Goal: Book appointment/travel/reservation

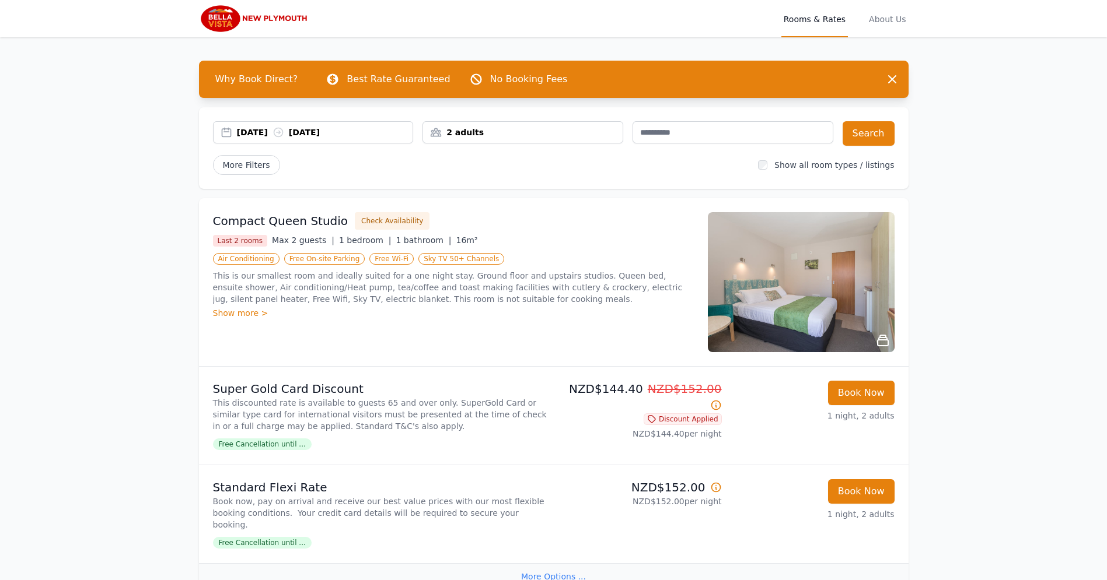
click at [260, 132] on div "[DATE] [DATE]" at bounding box center [325, 133] width 176 height 12
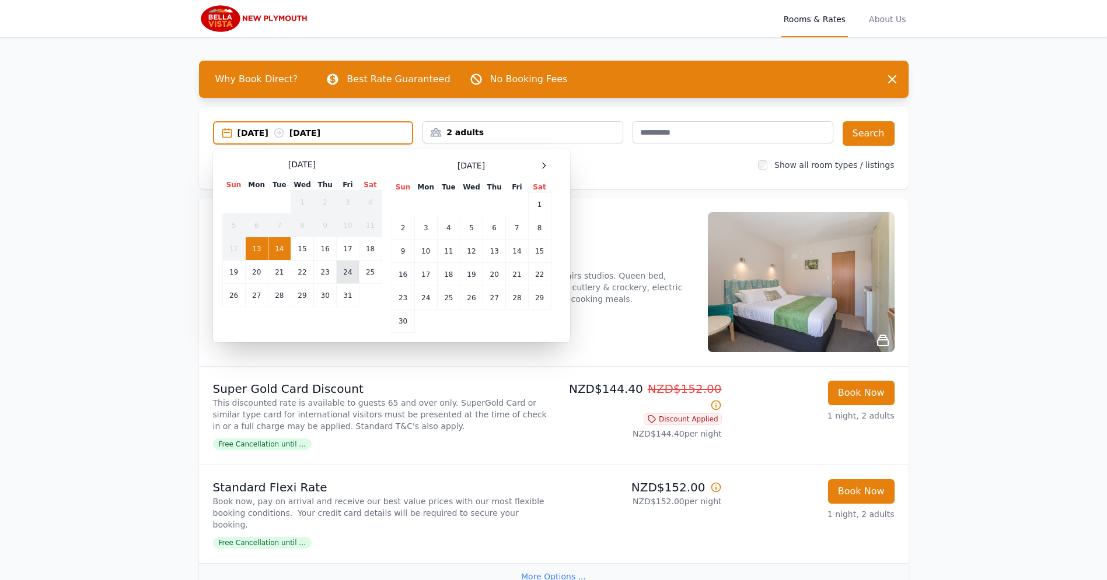
click at [340, 277] on td "24" at bounding box center [348, 272] width 22 height 23
click at [239, 298] on td "26" at bounding box center [233, 295] width 23 height 23
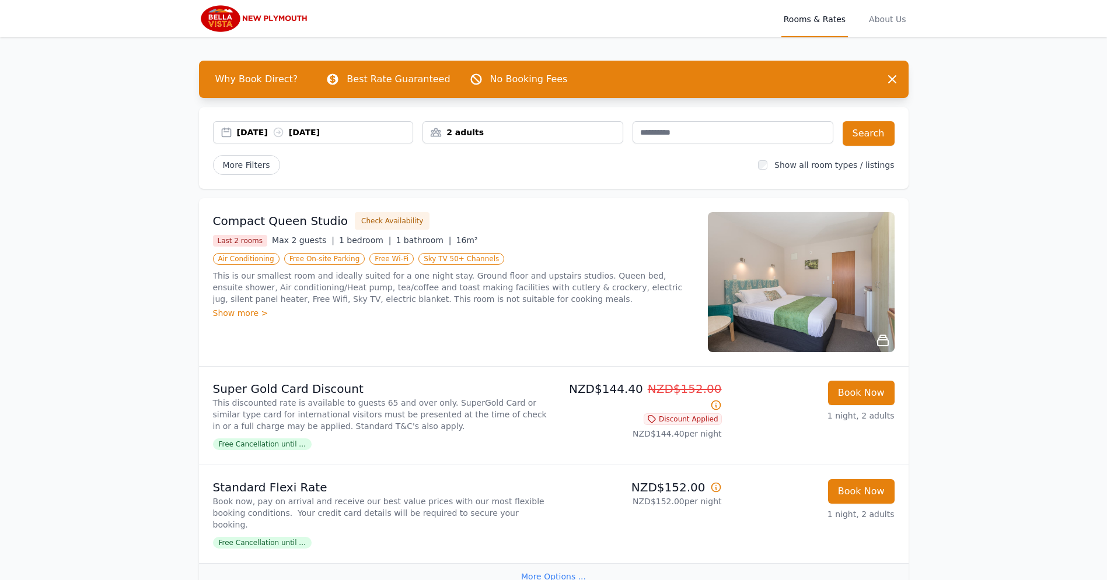
click at [491, 134] on div "2 adults" at bounding box center [523, 133] width 200 height 12
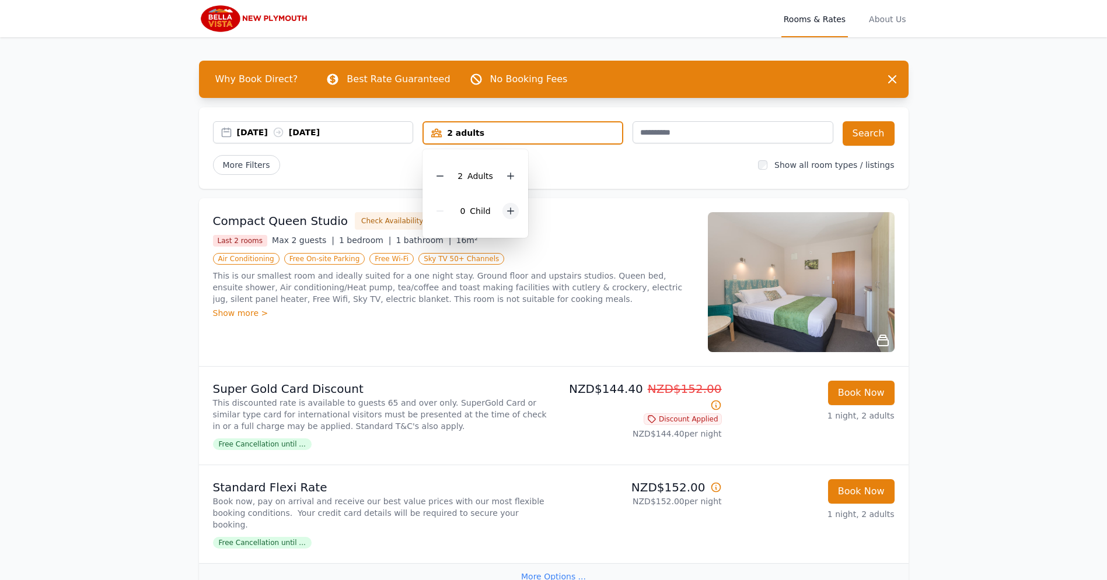
click at [512, 212] on icon at bounding box center [510, 211] width 9 height 9
click at [872, 130] on button "Search" at bounding box center [868, 133] width 52 height 25
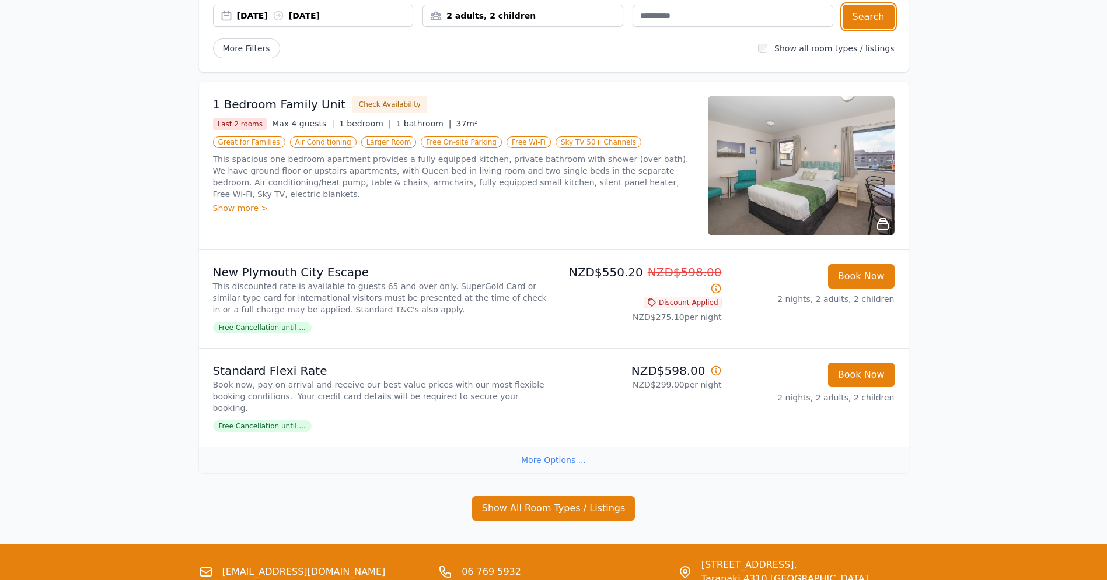
scroll to position [207, 0]
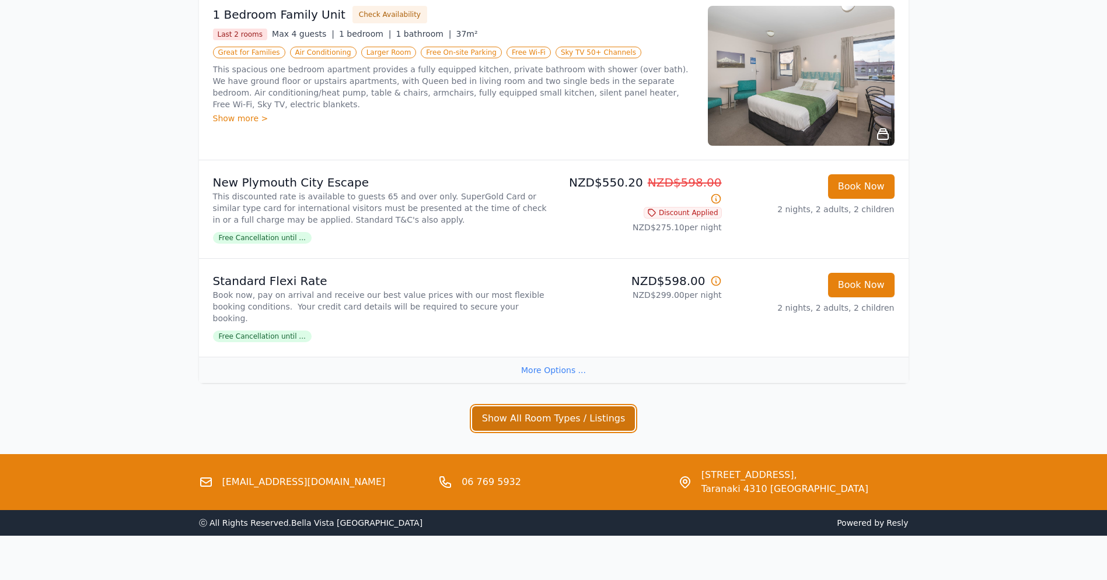
click at [582, 408] on button "Show All Room Types / Listings" at bounding box center [553, 419] width 163 height 25
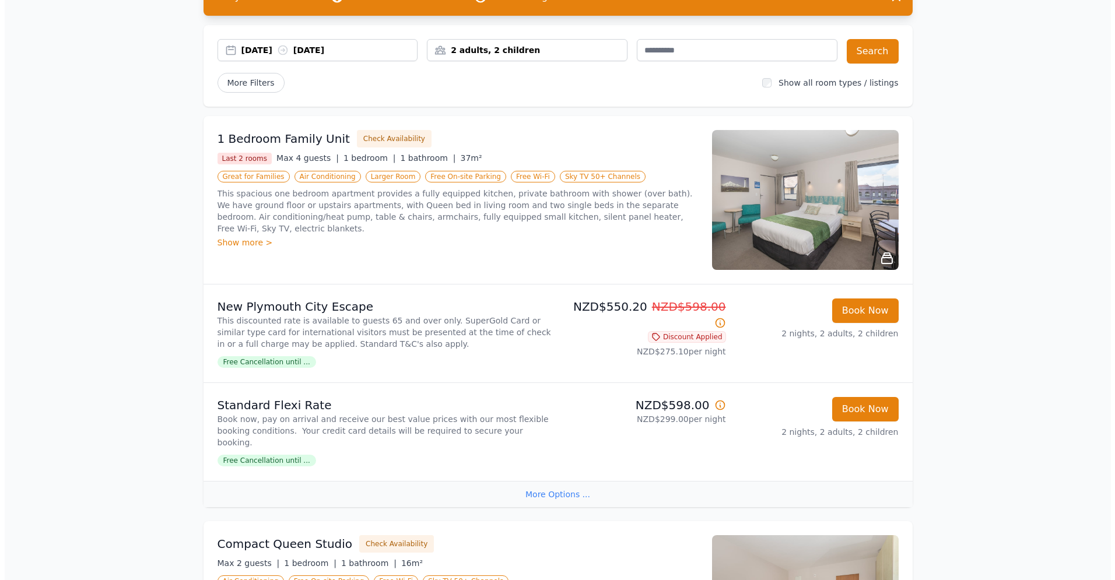
scroll to position [75, 0]
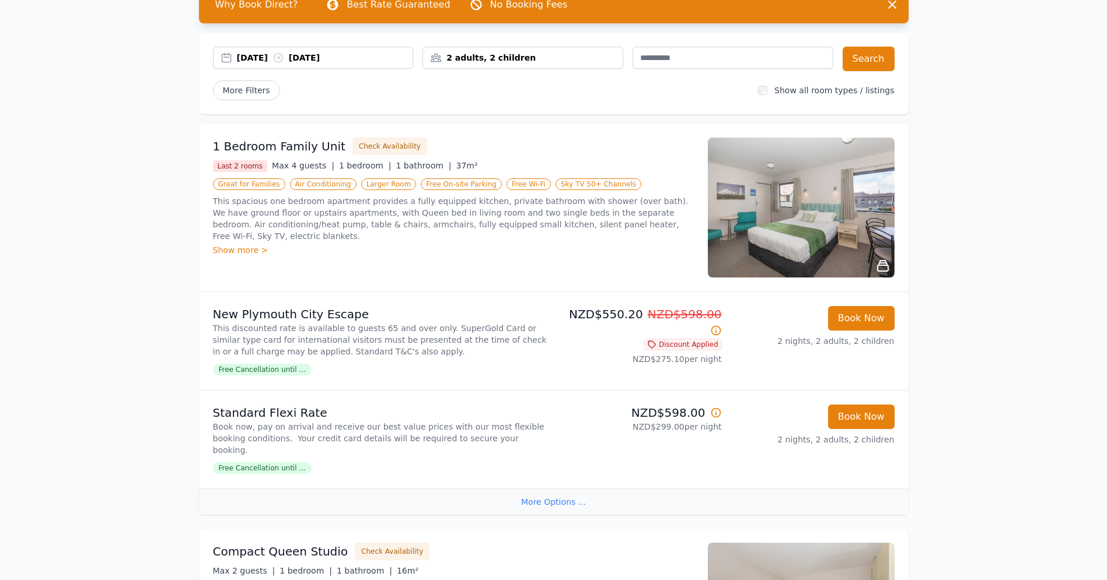
click at [781, 217] on img at bounding box center [801, 208] width 187 height 140
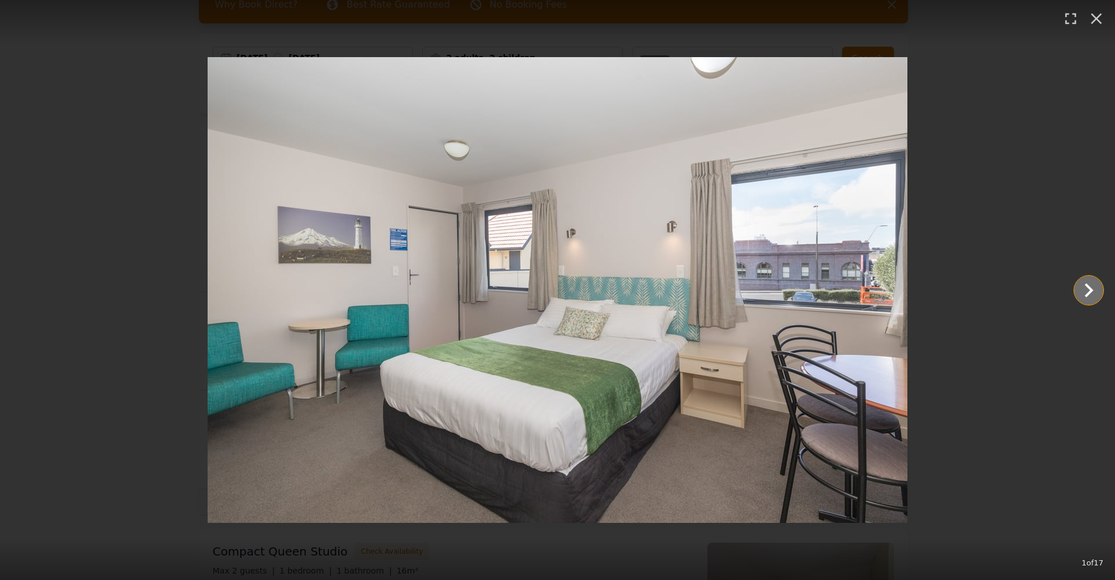
click at [1092, 289] on icon "Show slide 2 of 17" at bounding box center [1089, 291] width 9 height 14
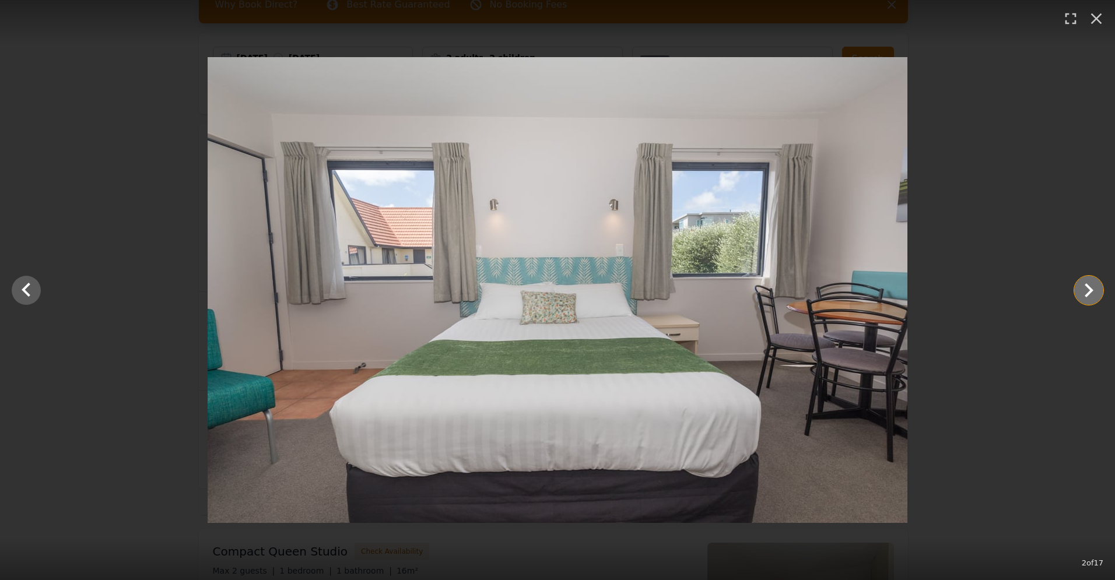
click at [1092, 289] on icon "Show slide 3 of 17" at bounding box center [1089, 291] width 9 height 14
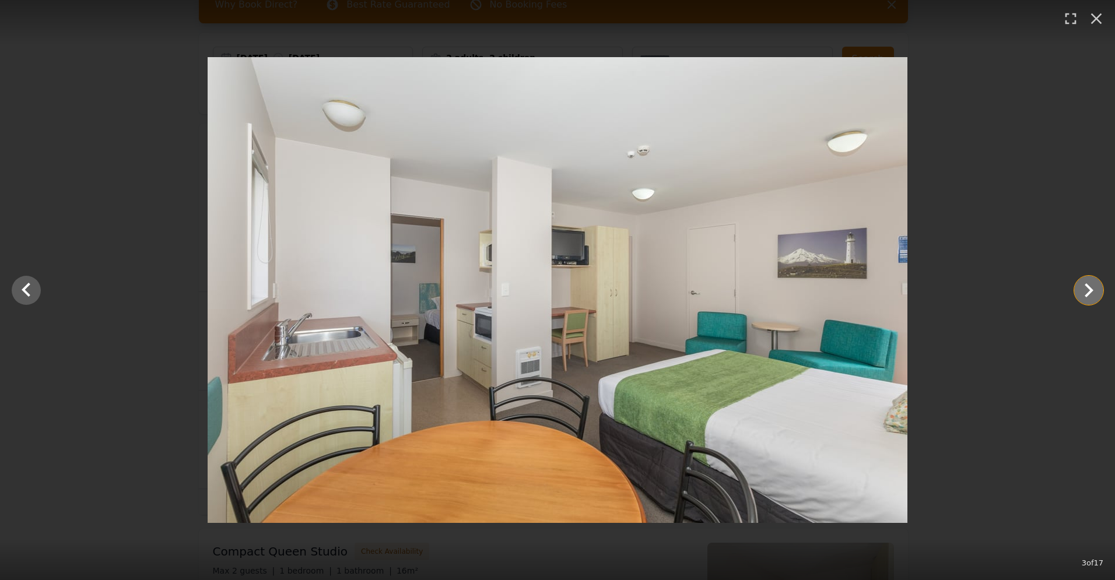
click at [1092, 289] on icon "Show slide 4 of 17" at bounding box center [1089, 291] width 9 height 14
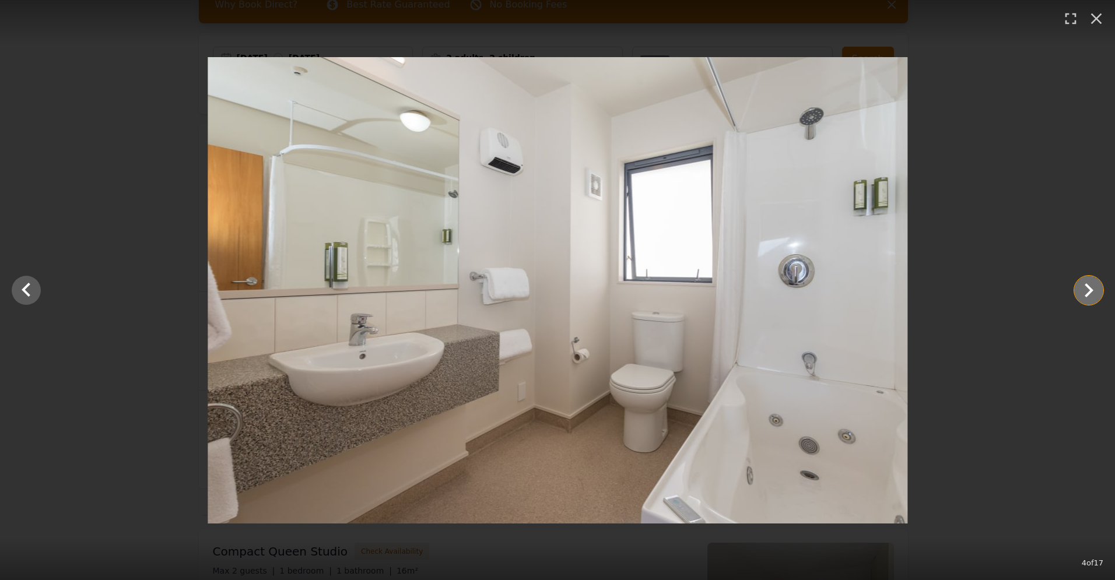
click at [1092, 289] on icon "Show slide 5 of 17" at bounding box center [1089, 291] width 9 height 14
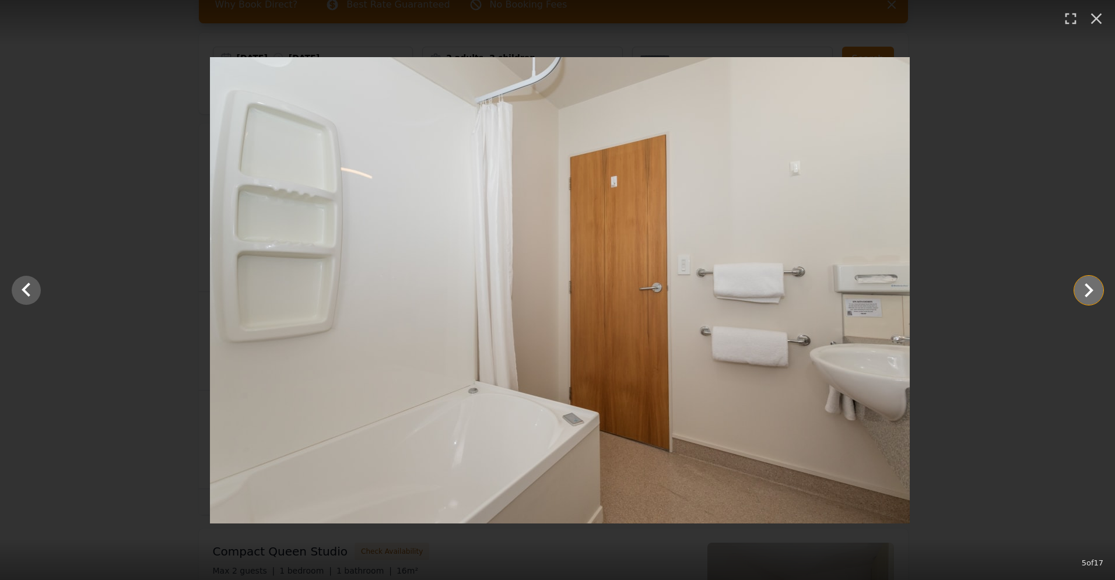
click at [1092, 289] on icon "Show slide 6 of 17" at bounding box center [1089, 291] width 9 height 14
